Goal: Task Accomplishment & Management: Complete application form

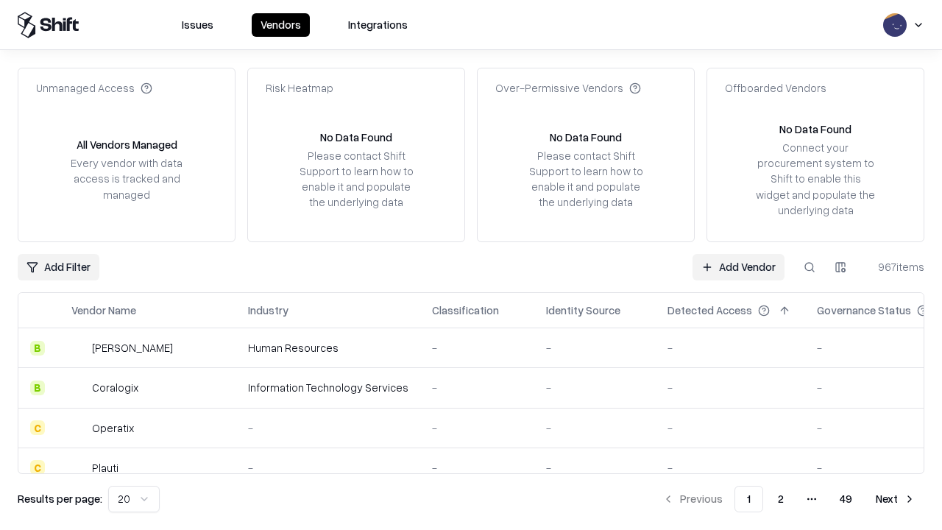
click at [738, 266] on link "Add Vendor" at bounding box center [738, 267] width 92 height 26
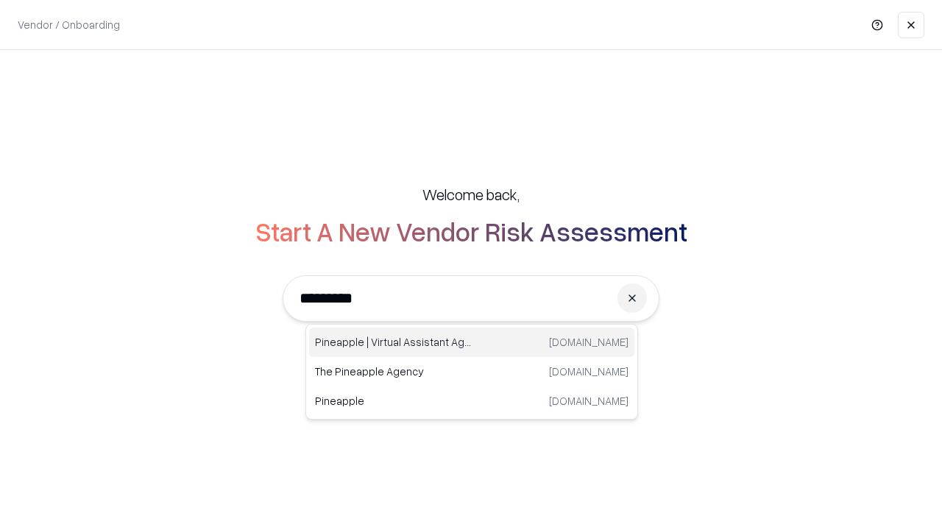
click at [472, 342] on div "Pineapple | Virtual Assistant Agency [DOMAIN_NAME]" at bounding box center [471, 341] width 325 height 29
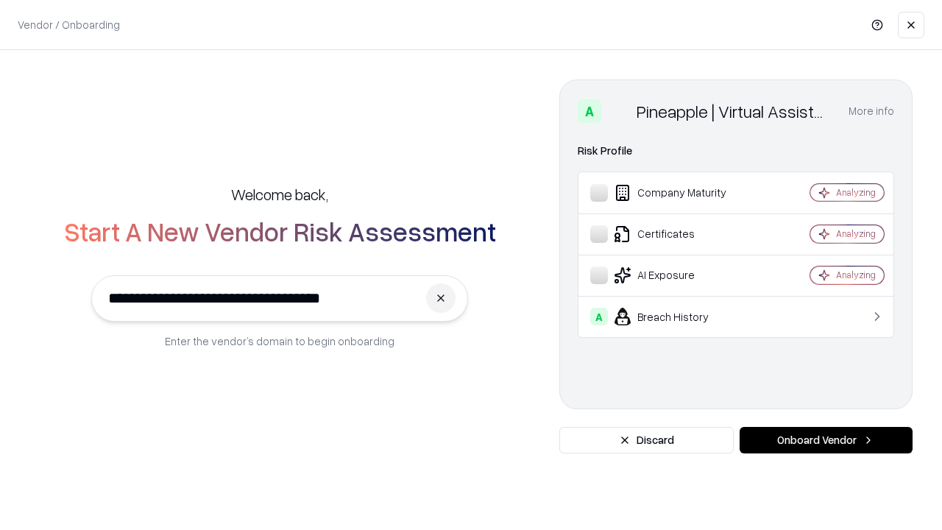
type input "**********"
click at [826, 440] on button "Onboard Vendor" at bounding box center [826, 440] width 173 height 26
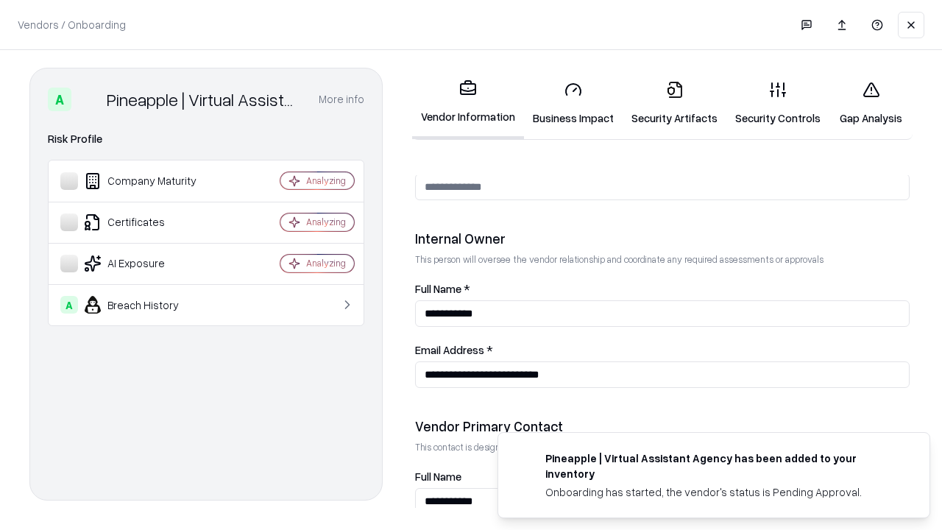
scroll to position [762, 0]
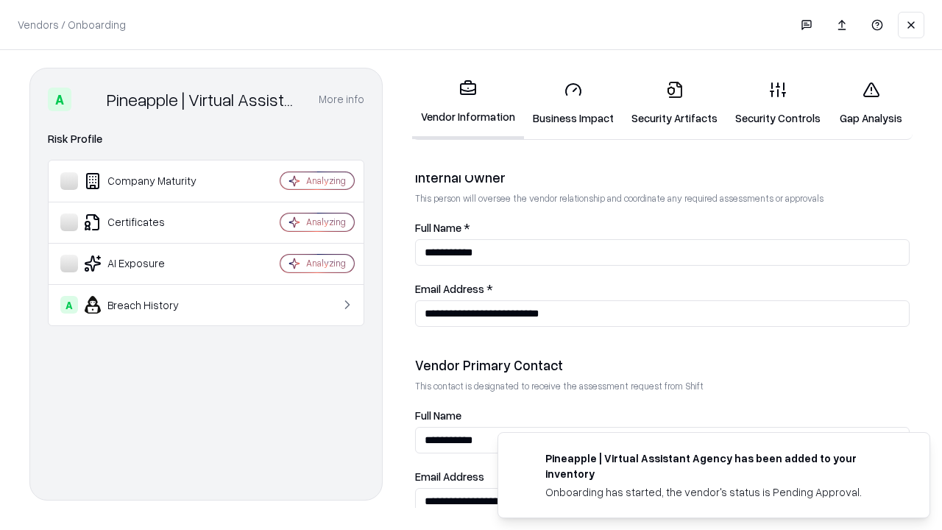
click at [573, 103] on link "Business Impact" at bounding box center [573, 103] width 99 height 68
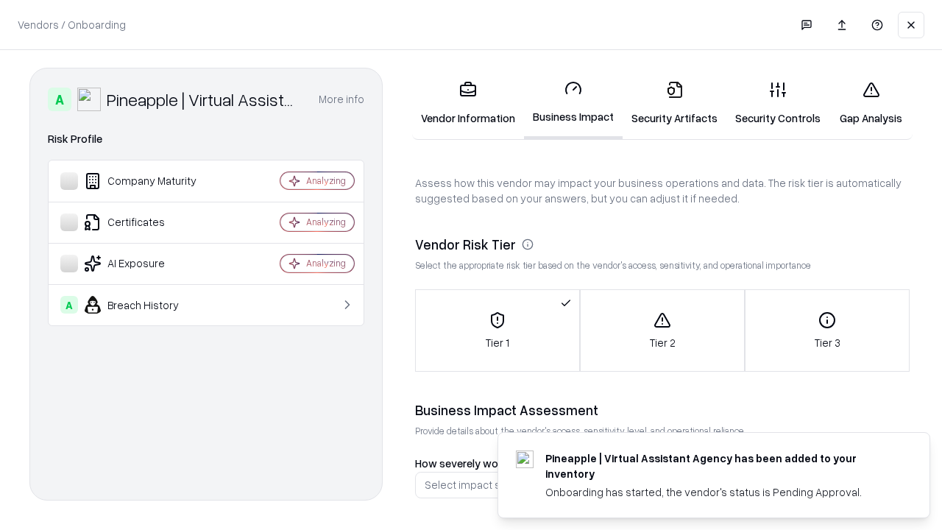
click at [674, 103] on link "Security Artifacts" at bounding box center [675, 103] width 104 height 68
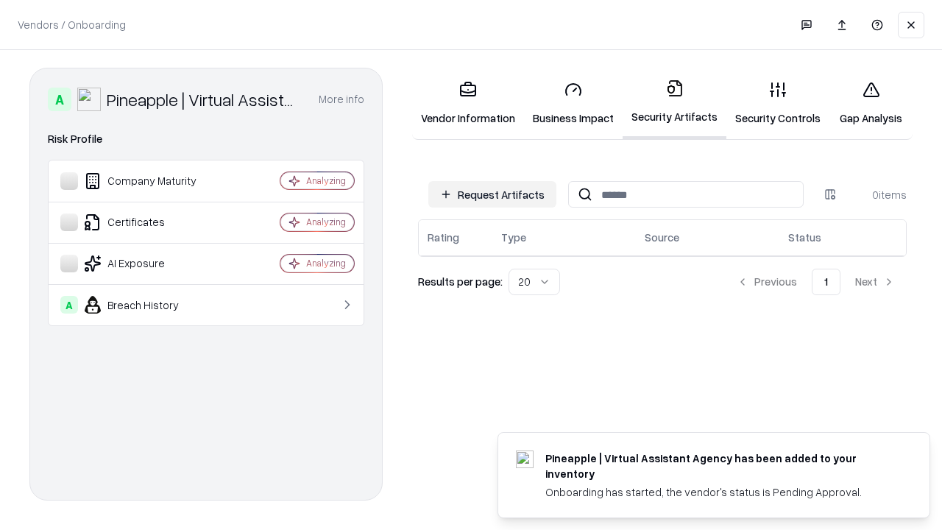
click at [492, 194] on button "Request Artifacts" at bounding box center [492, 194] width 128 height 26
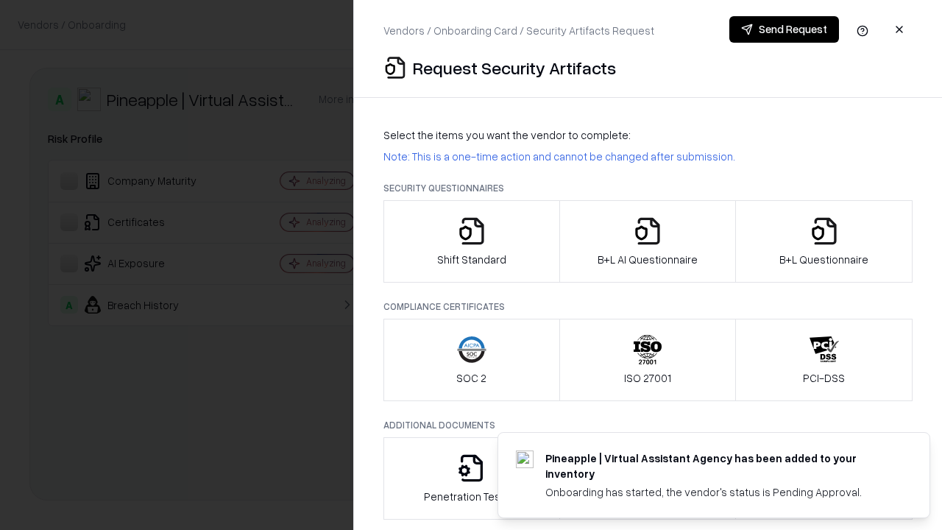
click at [471, 241] on icon "button" at bounding box center [471, 230] width 29 height 29
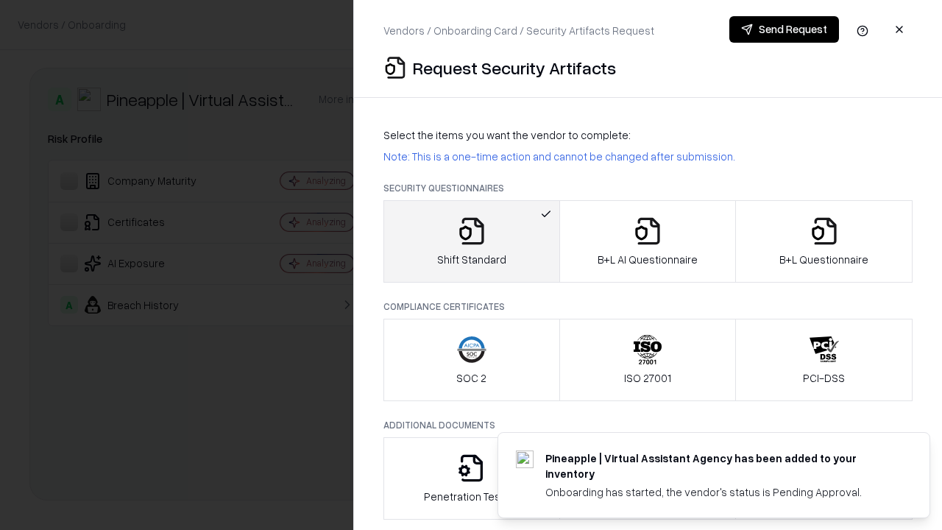
click at [784, 29] on button "Send Request" at bounding box center [784, 29] width 110 height 26
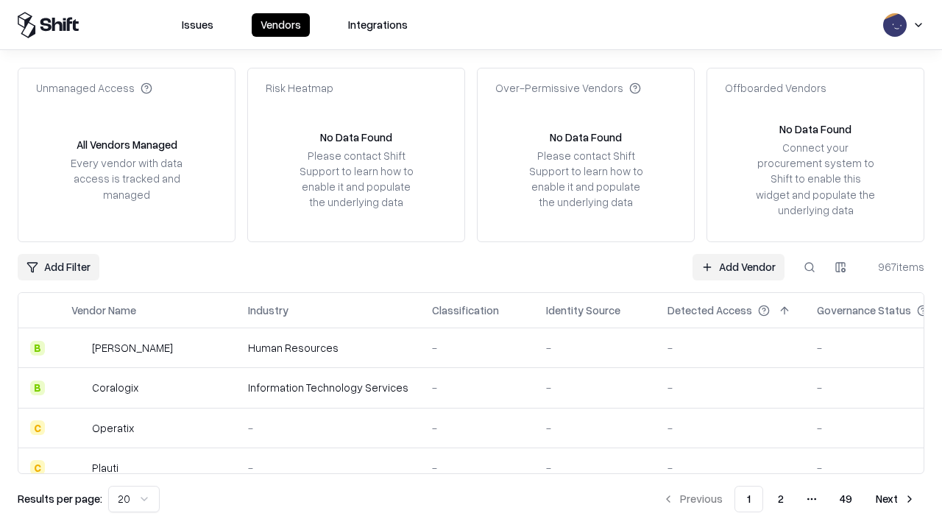
click at [809, 266] on button at bounding box center [809, 267] width 26 height 26
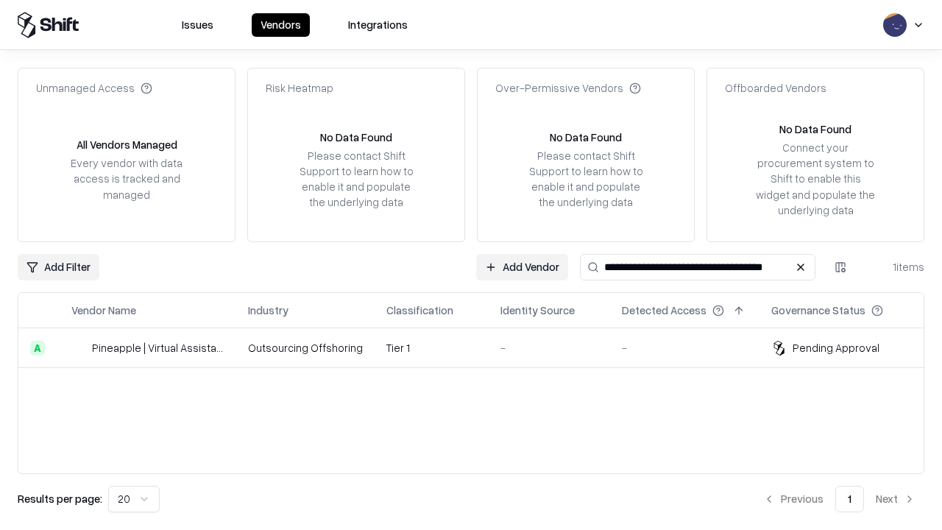
type input "**********"
click at [480, 347] on td "Tier 1" at bounding box center [432, 348] width 114 height 40
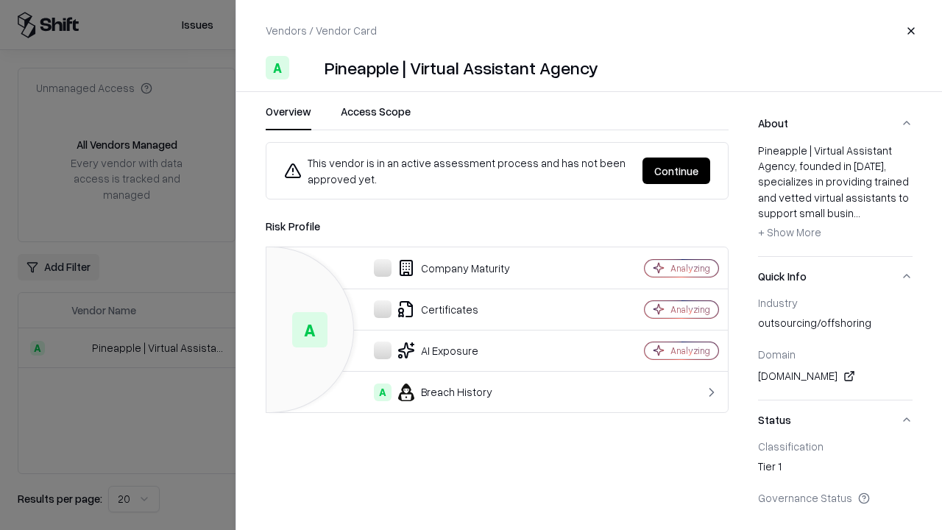
click at [676, 171] on button "Continue" at bounding box center [676, 170] width 68 height 26
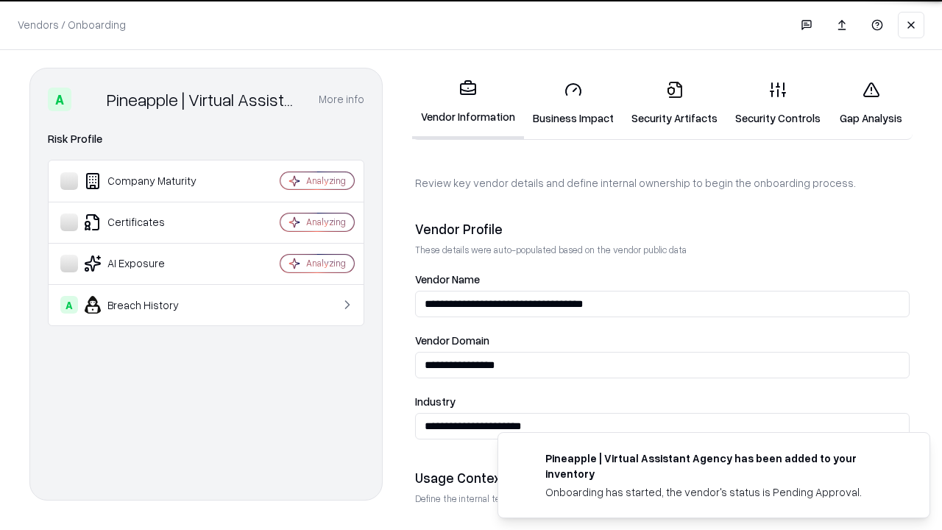
click at [674, 103] on link "Security Artifacts" at bounding box center [675, 103] width 104 height 68
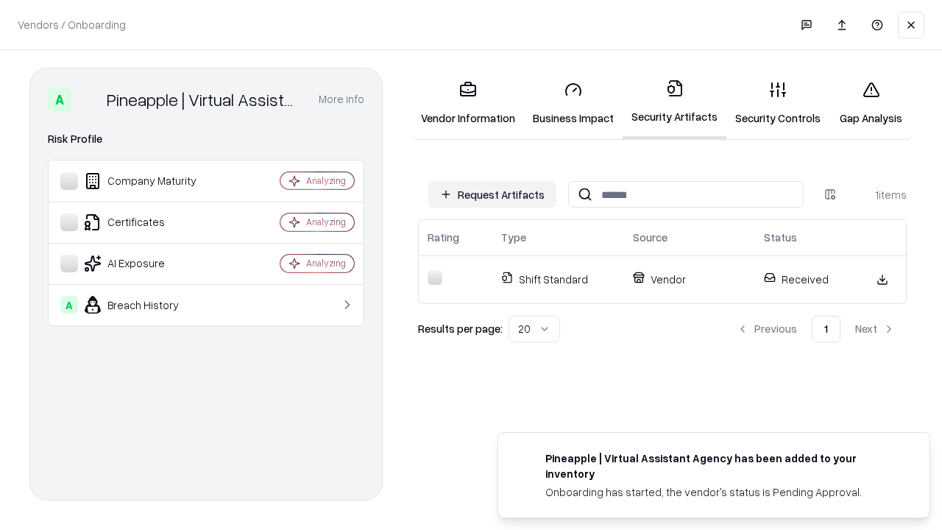
click at [871, 103] on link "Gap Analysis" at bounding box center [870, 103] width 83 height 68
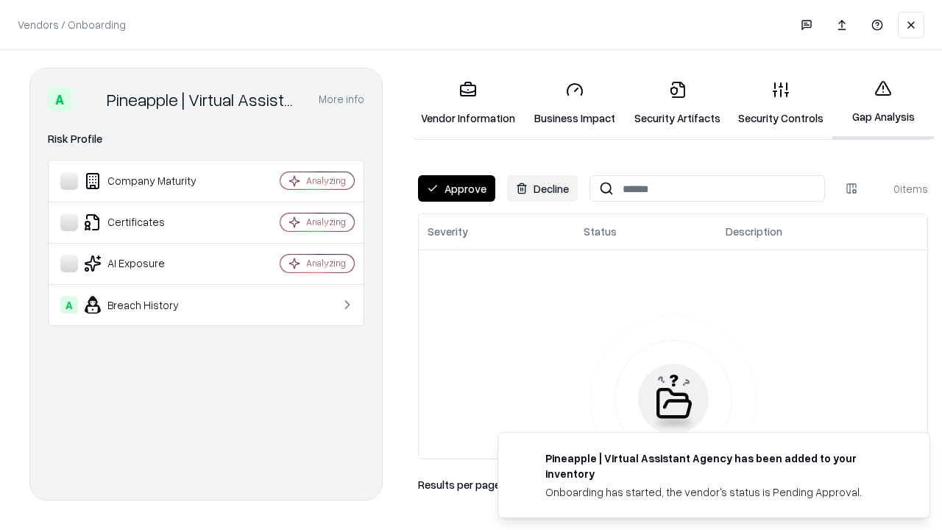
click at [456, 188] on button "Approve" at bounding box center [456, 188] width 77 height 26
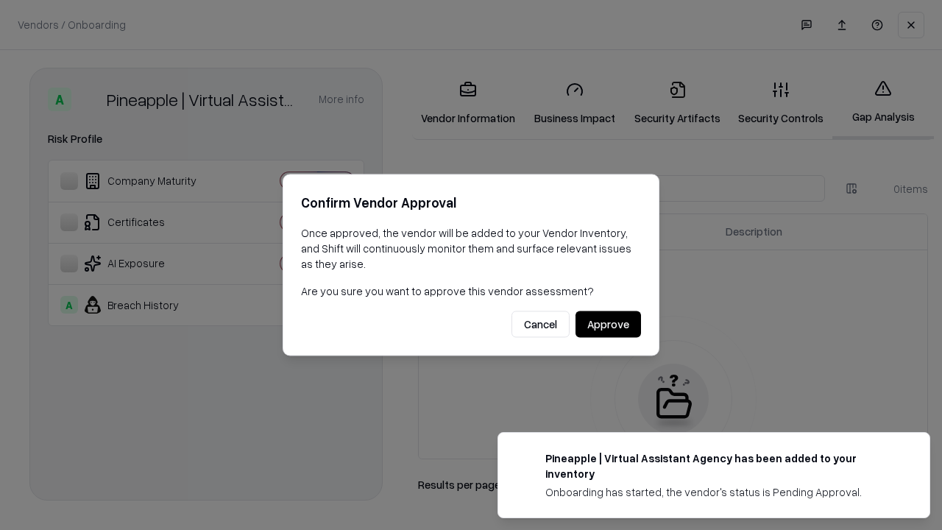
click at [608, 324] on button "Approve" at bounding box center [607, 324] width 65 height 26
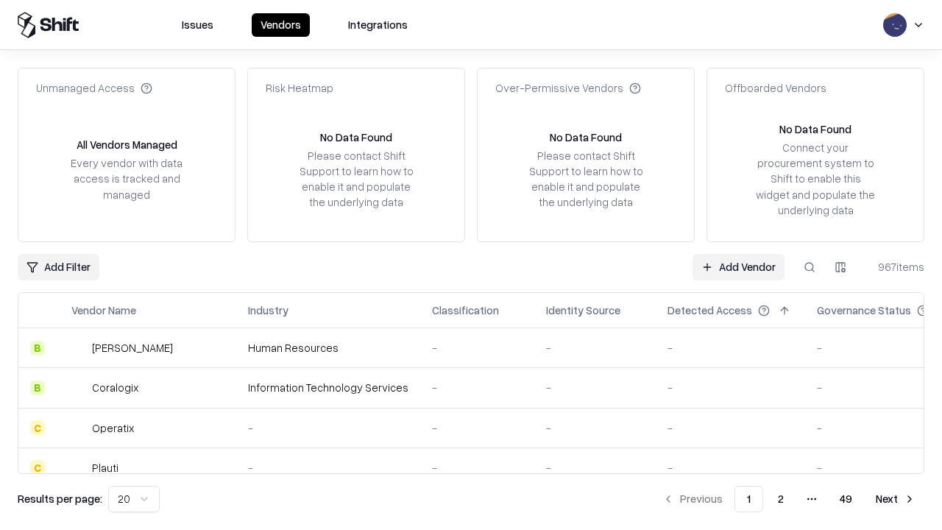
type input "**********"
click at [738, 266] on link "Add Vendor" at bounding box center [738, 267] width 92 height 26
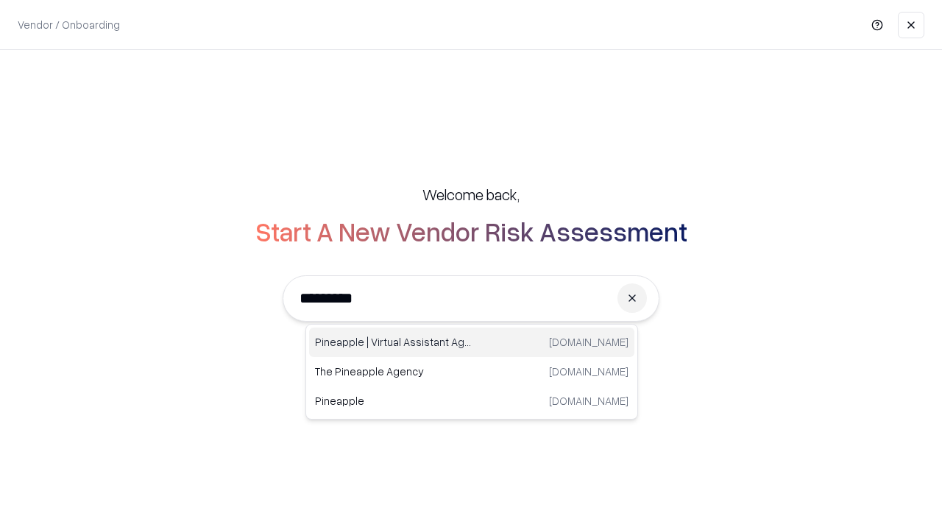
click at [472, 342] on div "Pineapple | Virtual Assistant Agency [DOMAIN_NAME]" at bounding box center [471, 341] width 325 height 29
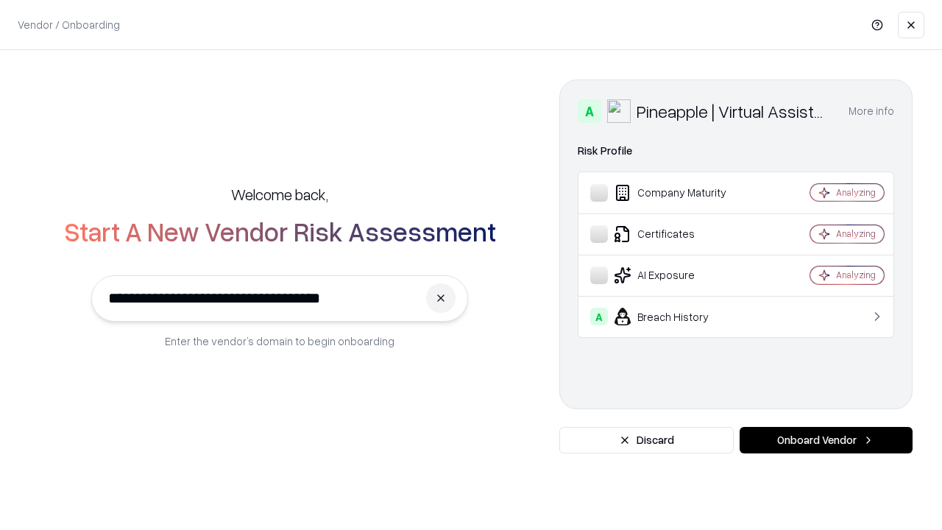
type input "**********"
click at [826, 440] on button "Onboard Vendor" at bounding box center [826, 440] width 173 height 26
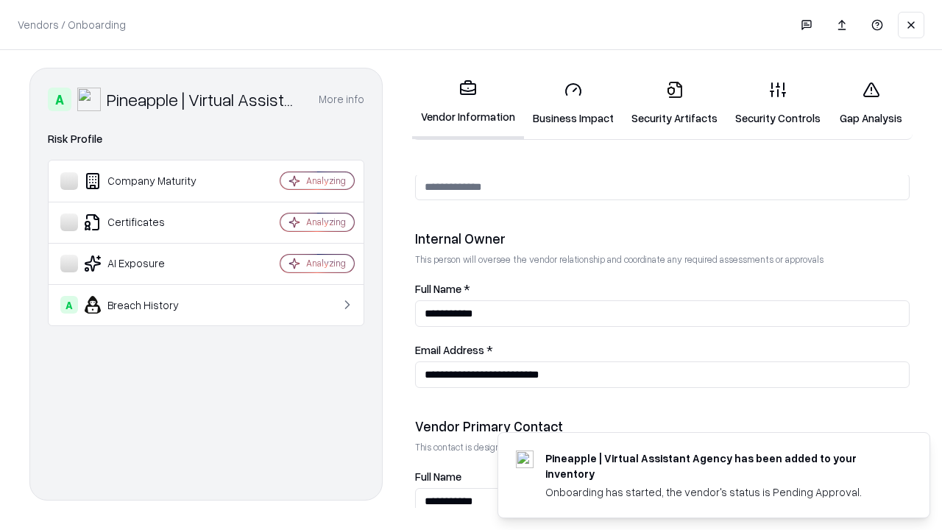
scroll to position [762, 0]
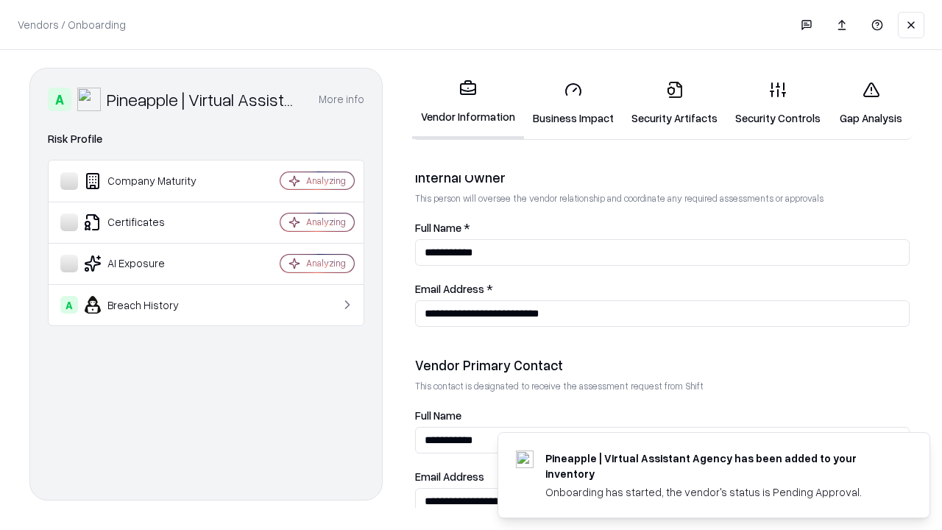
click at [871, 103] on link "Gap Analysis" at bounding box center [870, 103] width 83 height 68
